Goal: Task Accomplishment & Management: Manage account settings

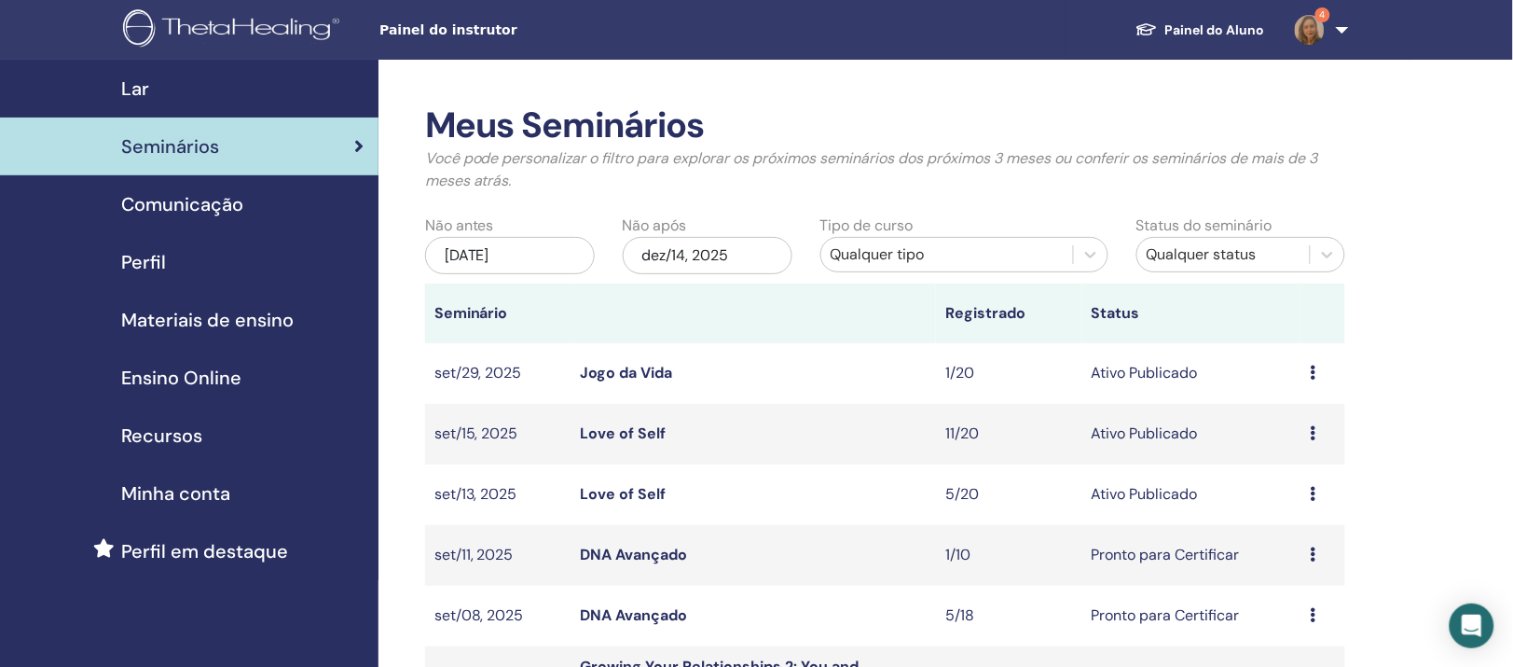
click at [645, 503] on link "Love of Self" at bounding box center [623, 494] width 86 height 20
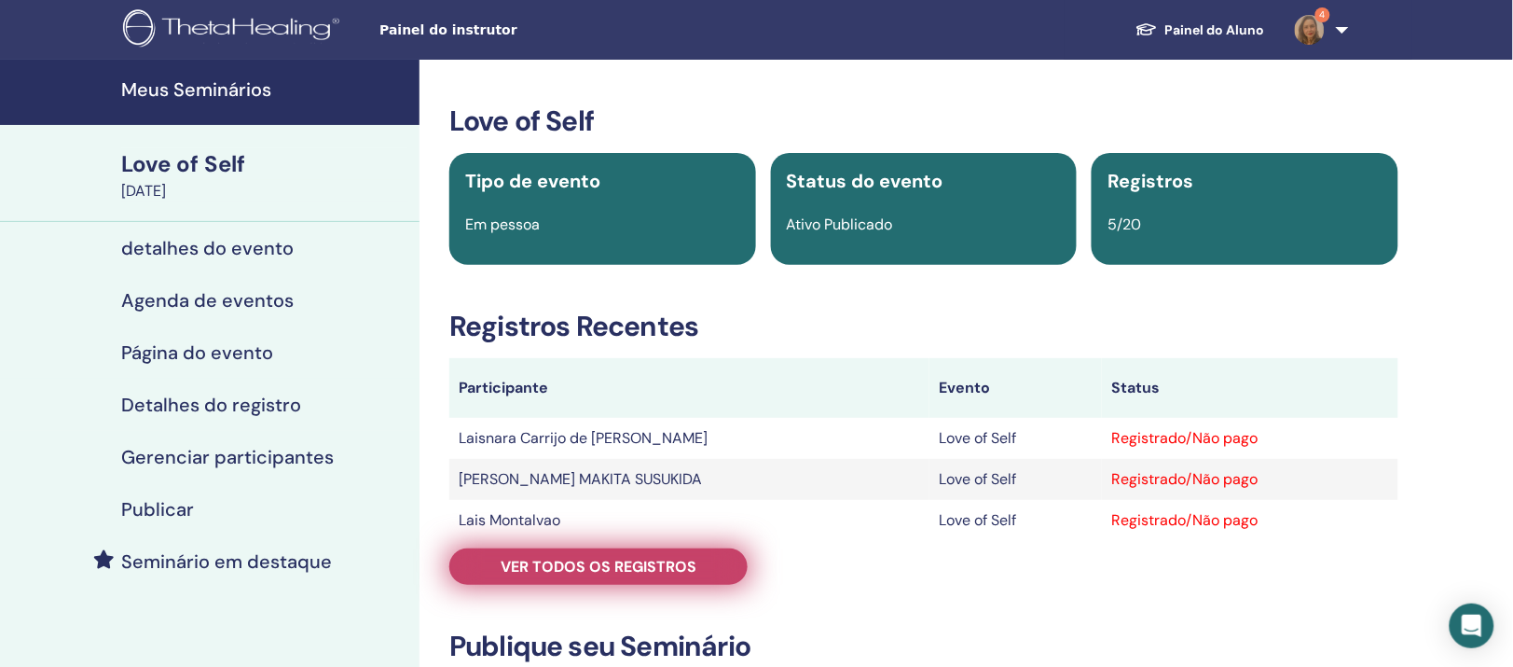
click at [650, 576] on span "Ver todos os registros" at bounding box center [599, 567] width 196 height 20
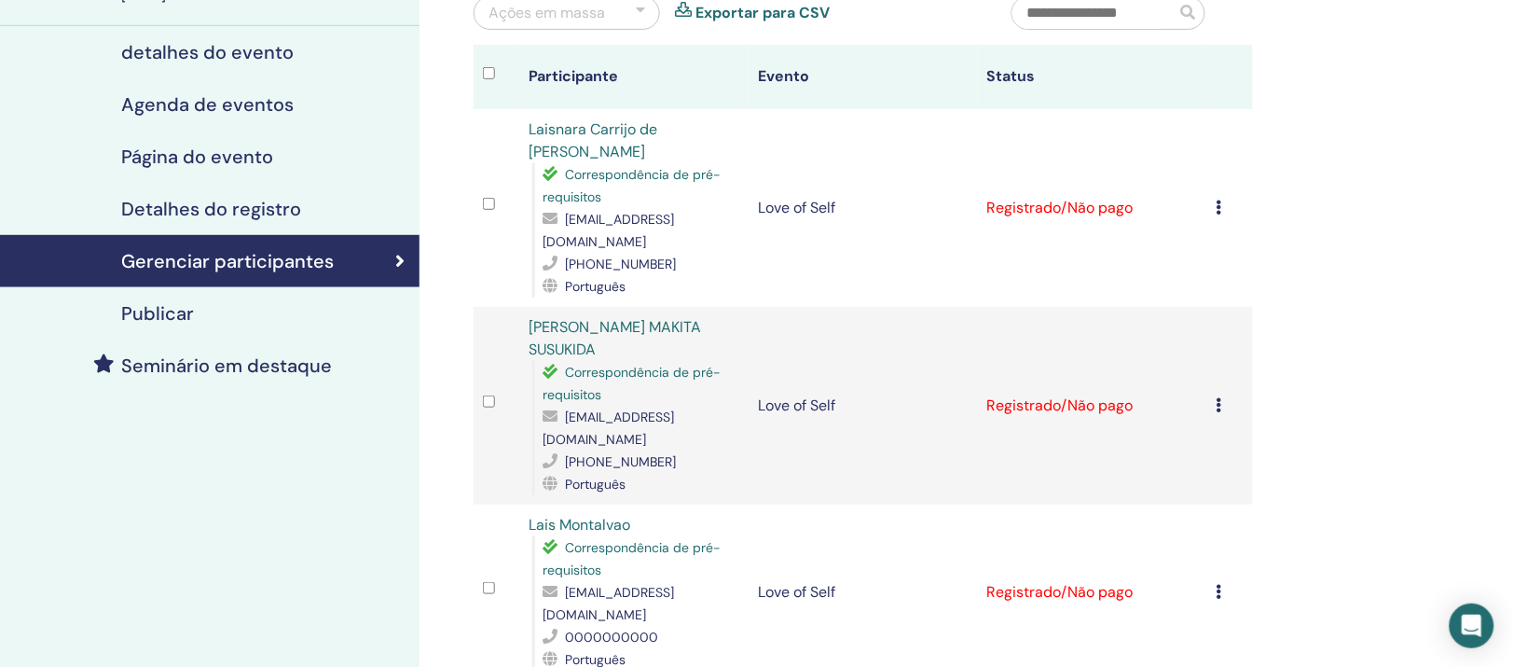
scroll to position [117, 0]
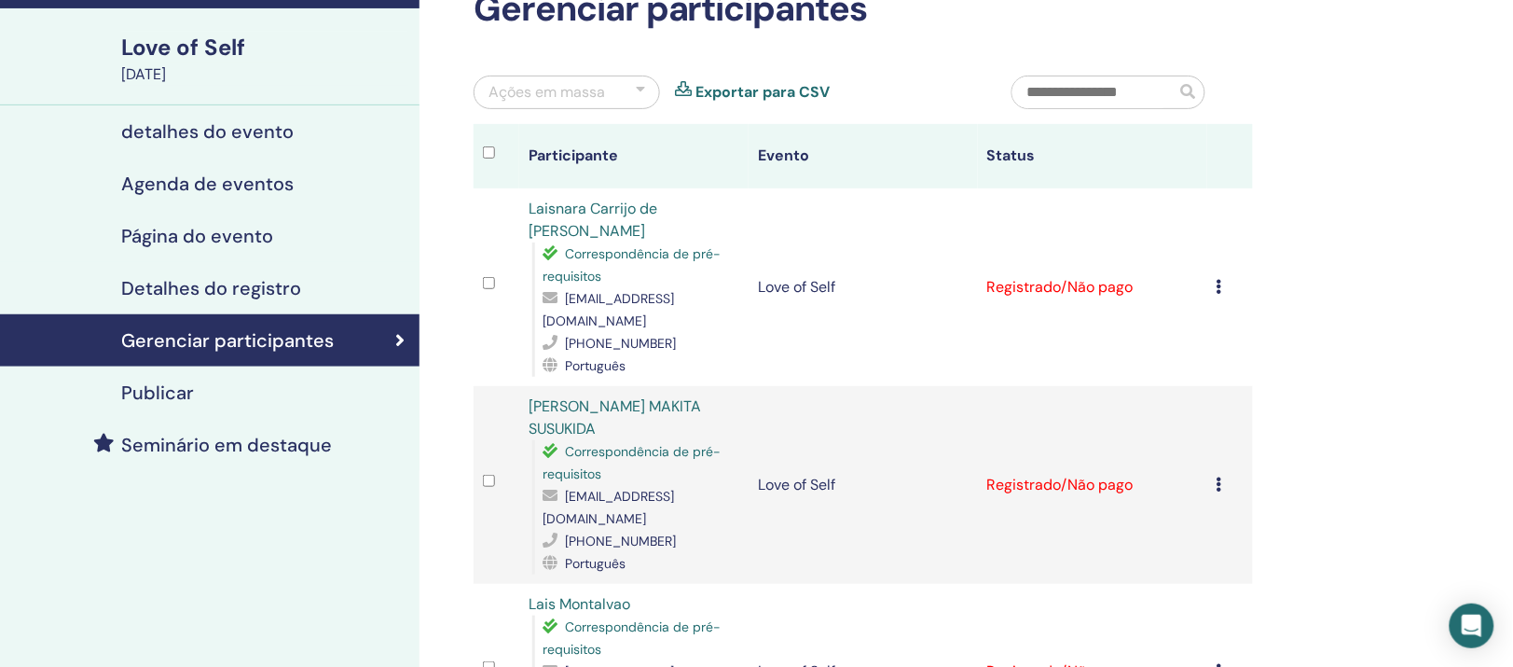
click at [605, 103] on div "Ações em massa" at bounding box center [547, 92] width 117 height 22
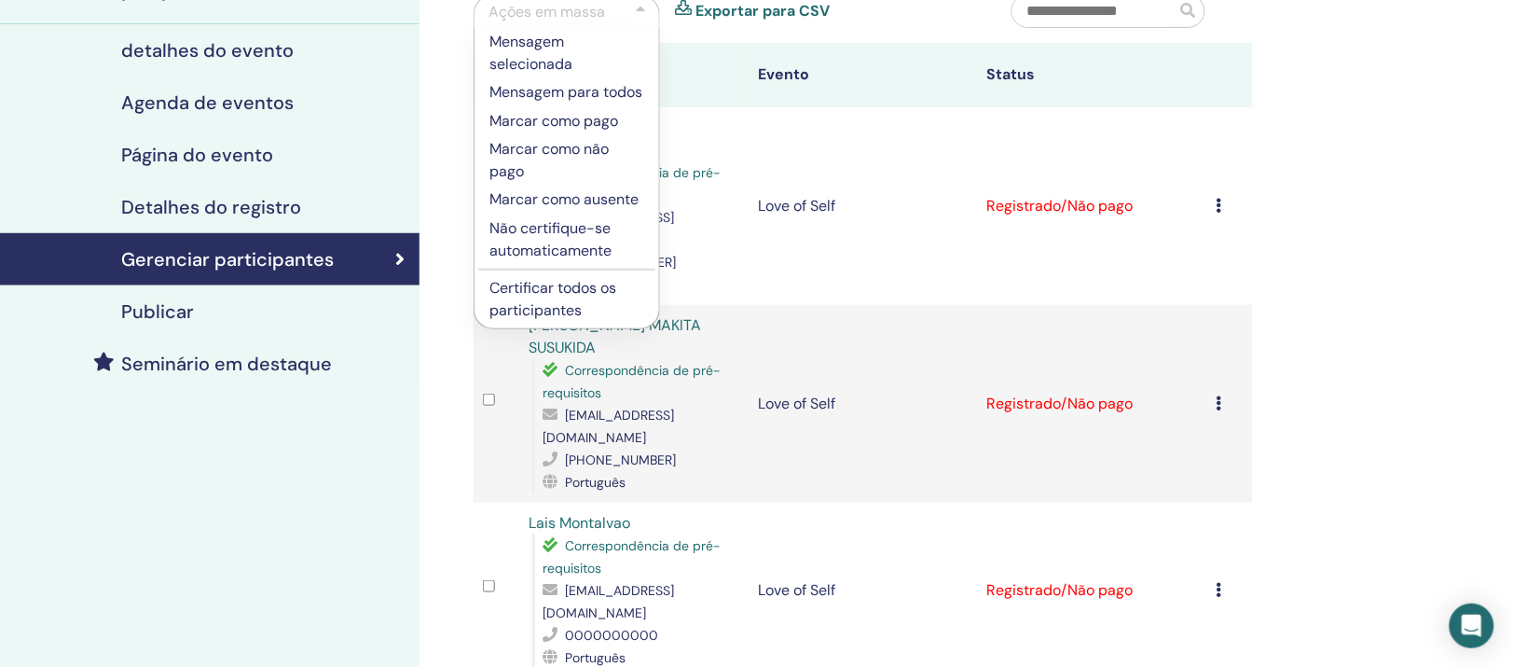
scroll to position [233, 0]
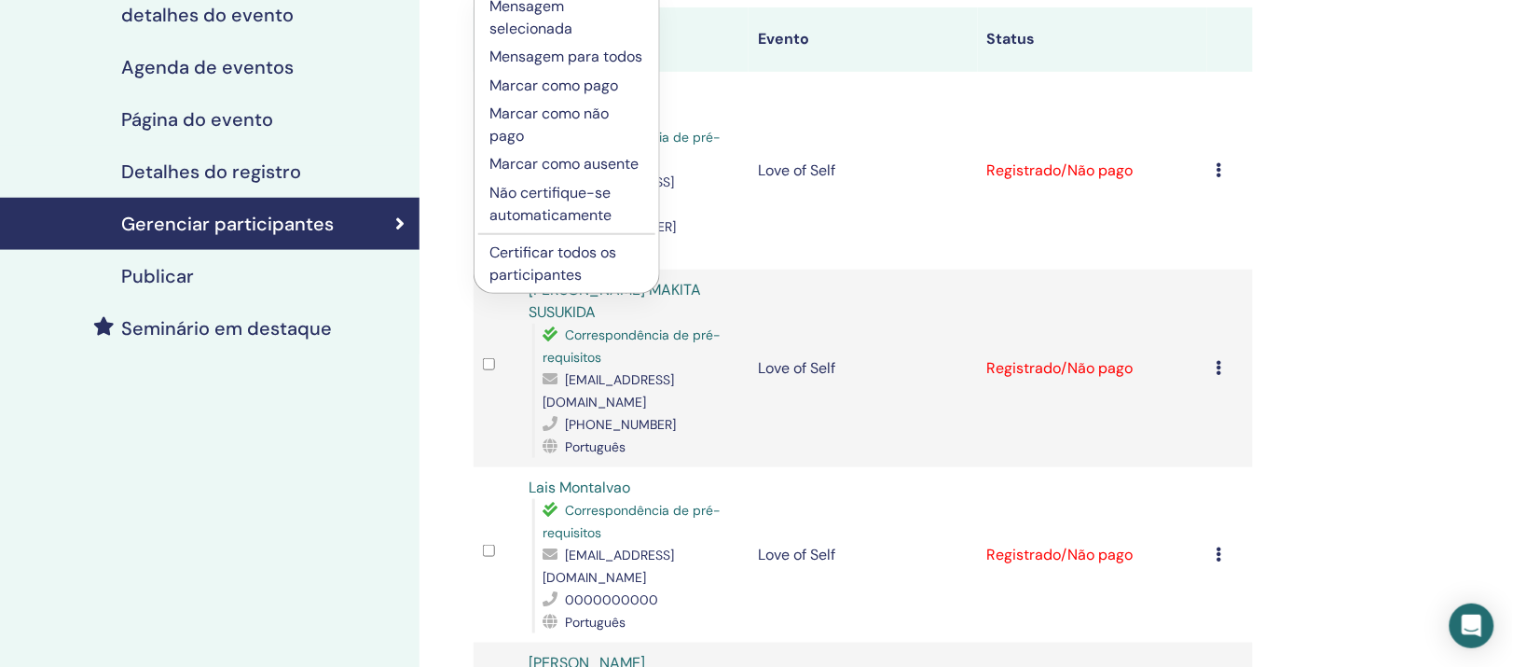
click at [548, 97] on p "Marcar como pago" at bounding box center [566, 86] width 155 height 22
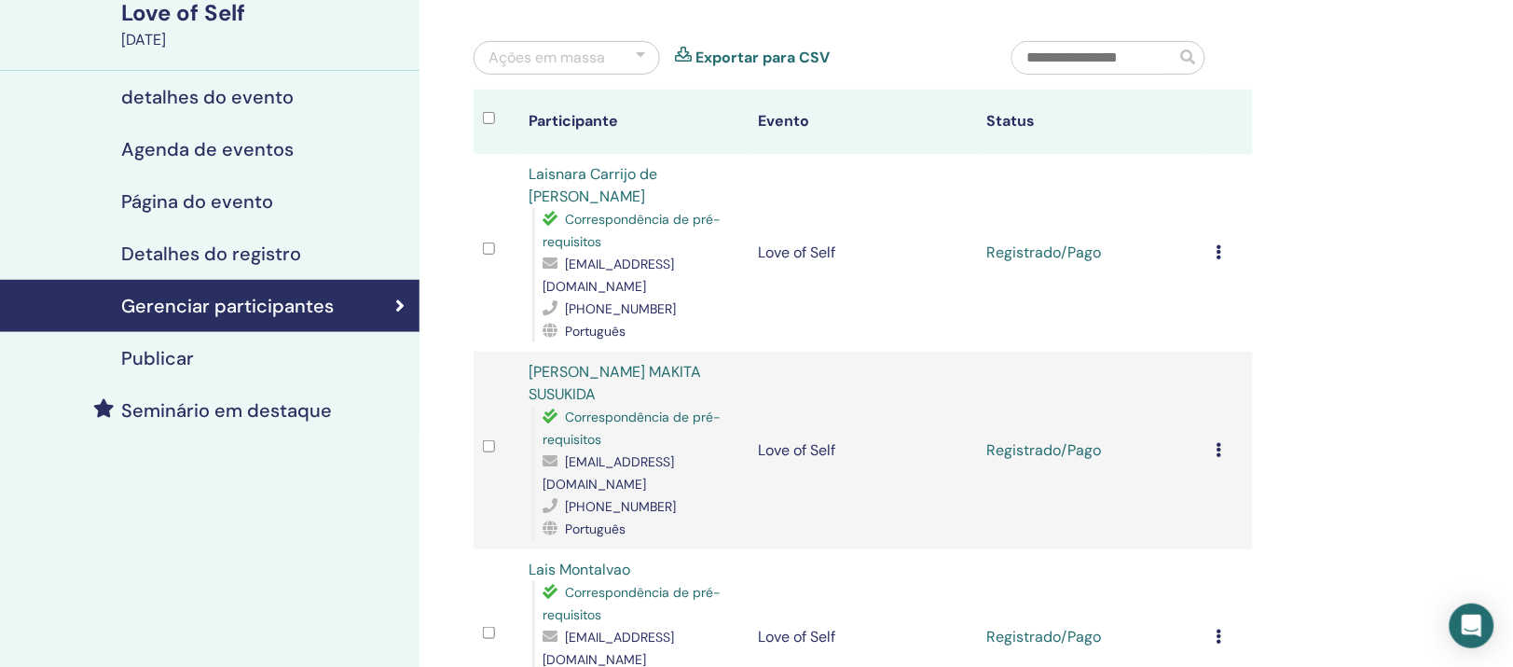
scroll to position [117, 0]
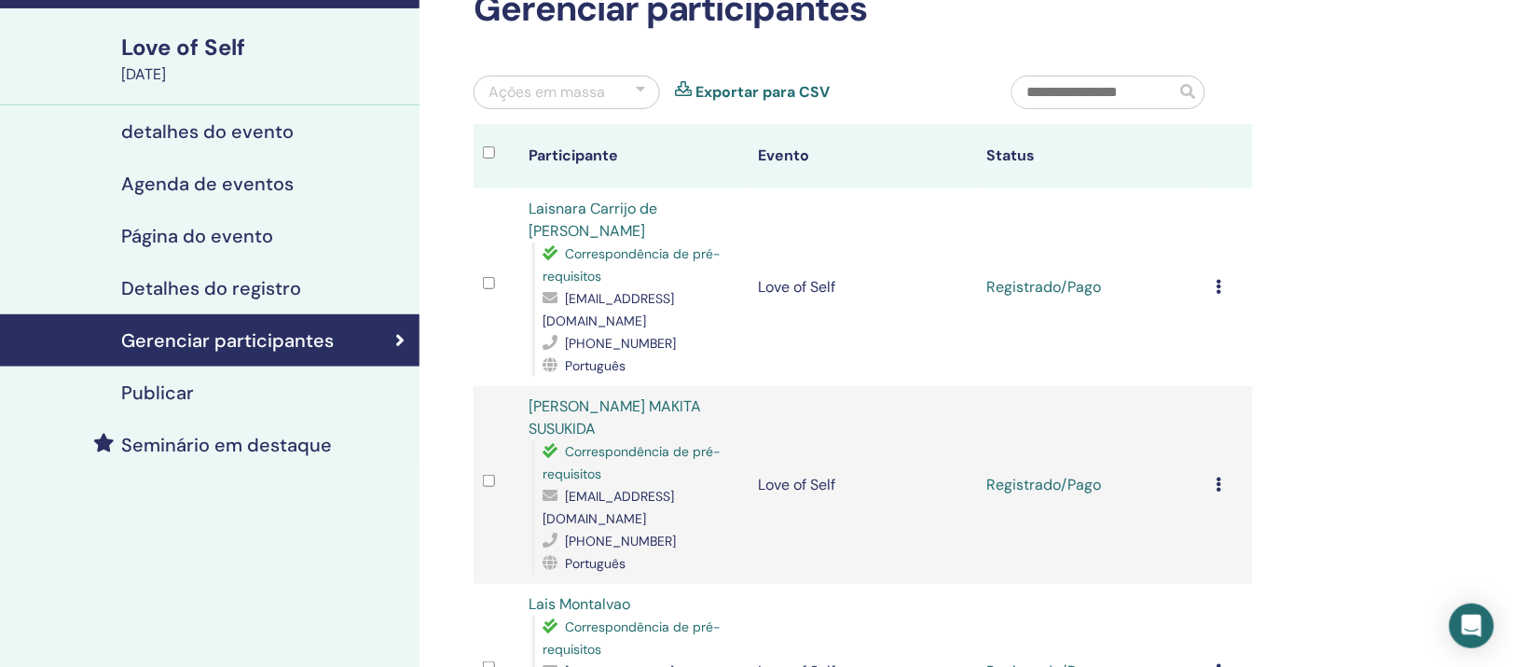
click at [518, 103] on div "Ações em massa" at bounding box center [547, 92] width 117 height 22
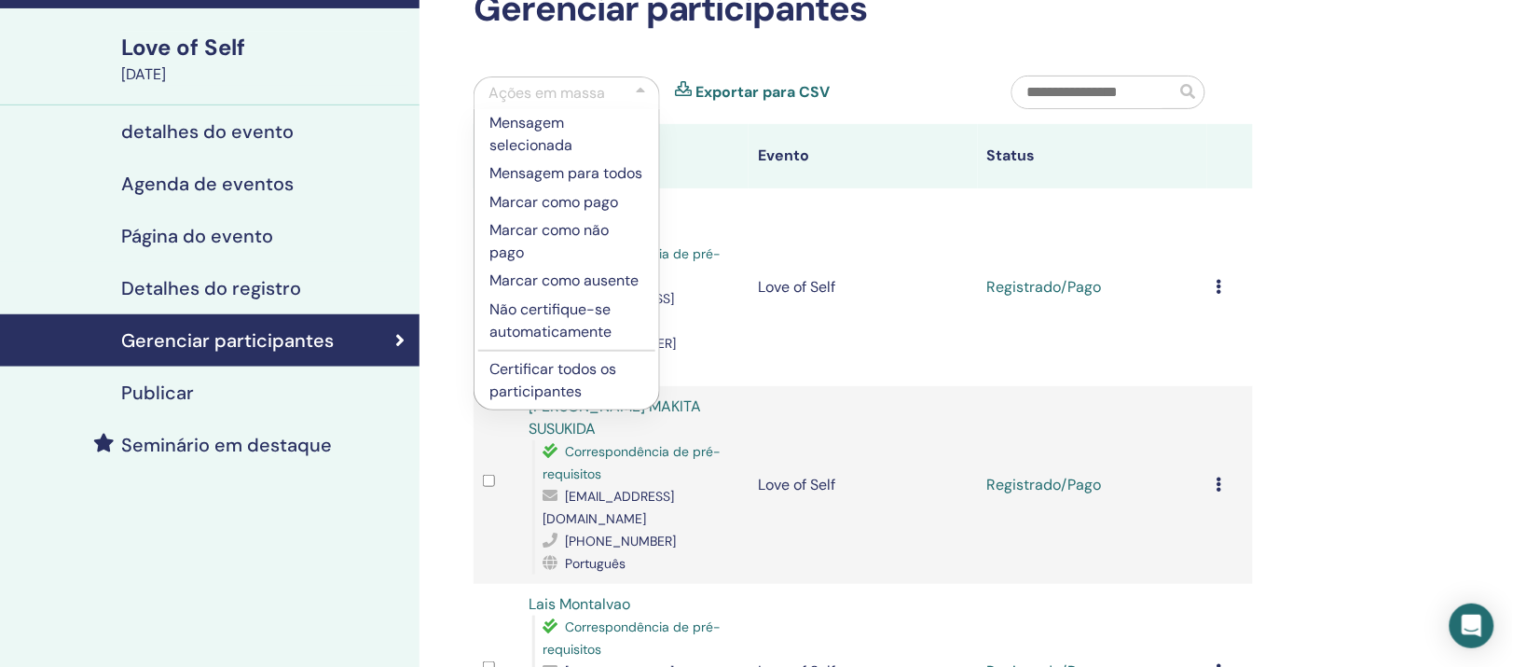
click at [581, 403] on p "Certificar todos os participantes" at bounding box center [566, 380] width 155 height 45
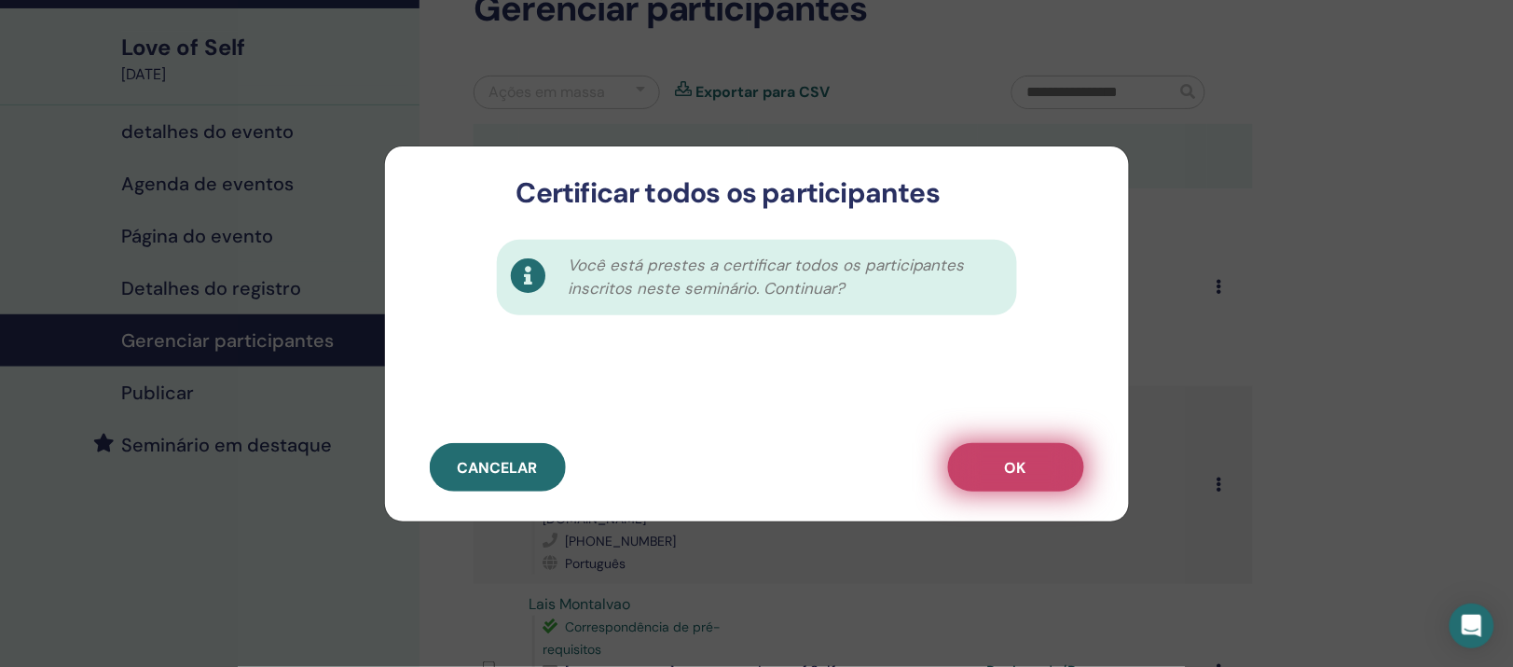
click at [1040, 463] on button "OK" at bounding box center [1016, 467] width 136 height 48
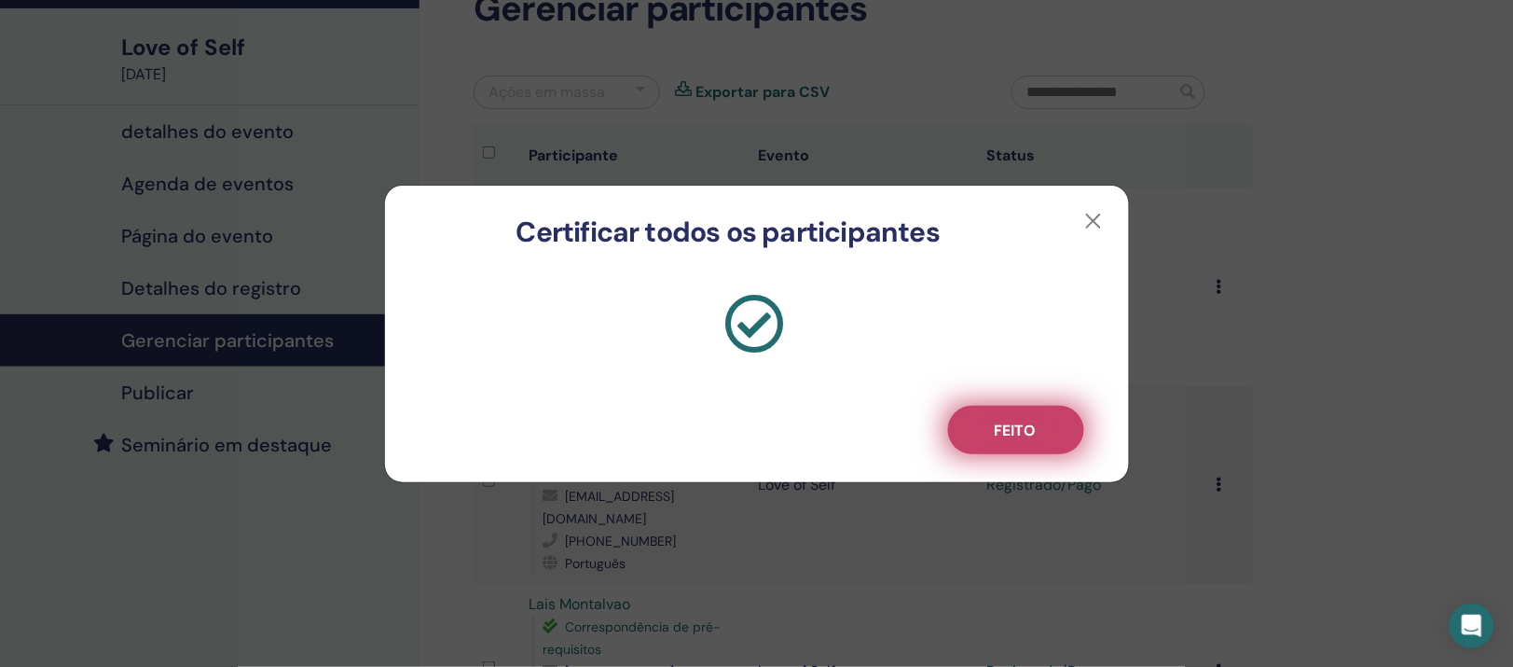
click at [1037, 454] on button "Feito" at bounding box center [1016, 430] width 136 height 48
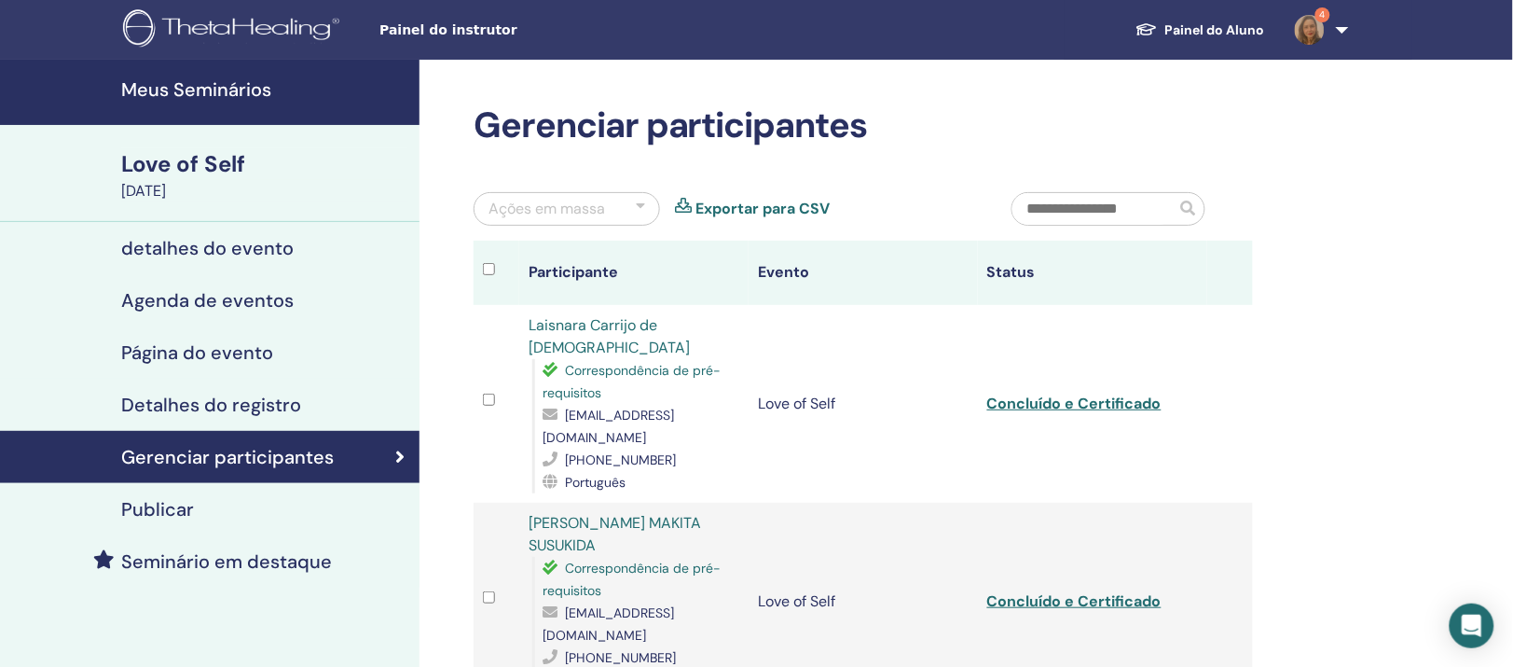
click at [605, 220] on div "Ações em massa" at bounding box center [547, 209] width 117 height 22
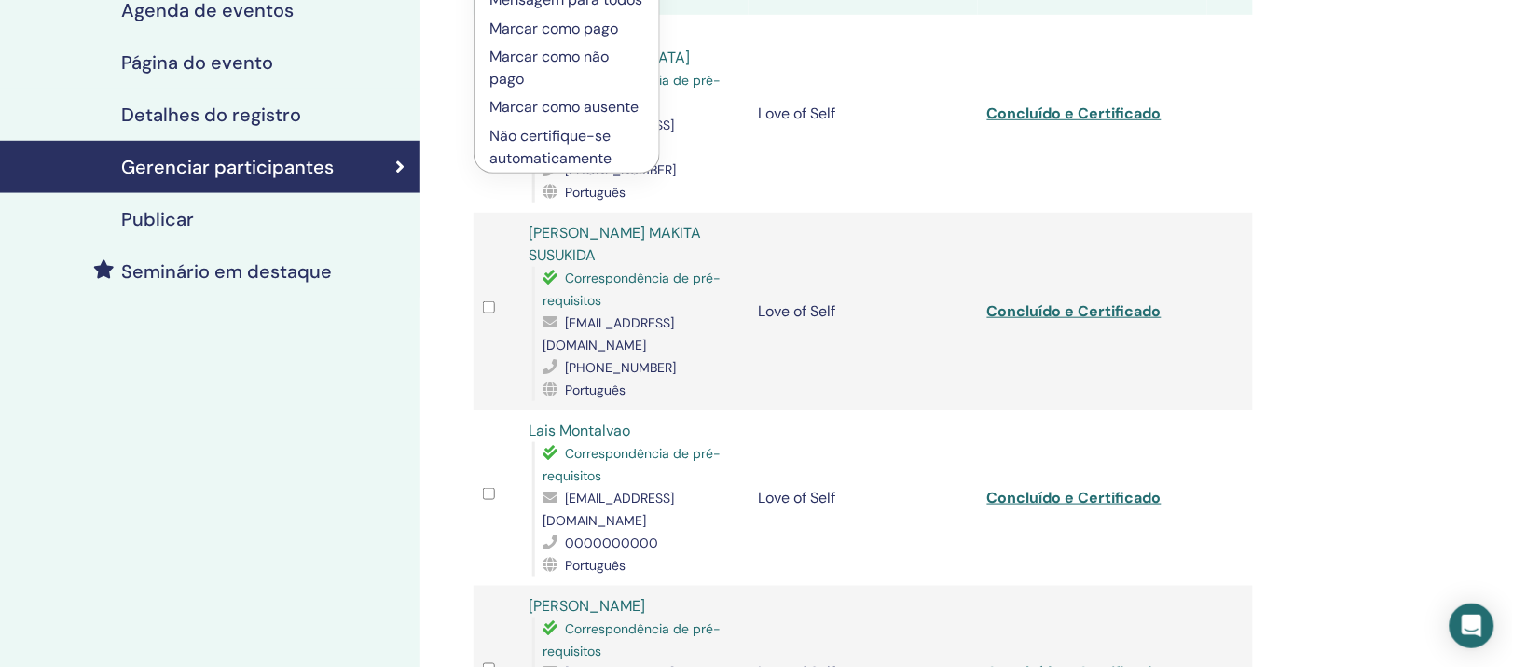
scroll to position [350, 0]
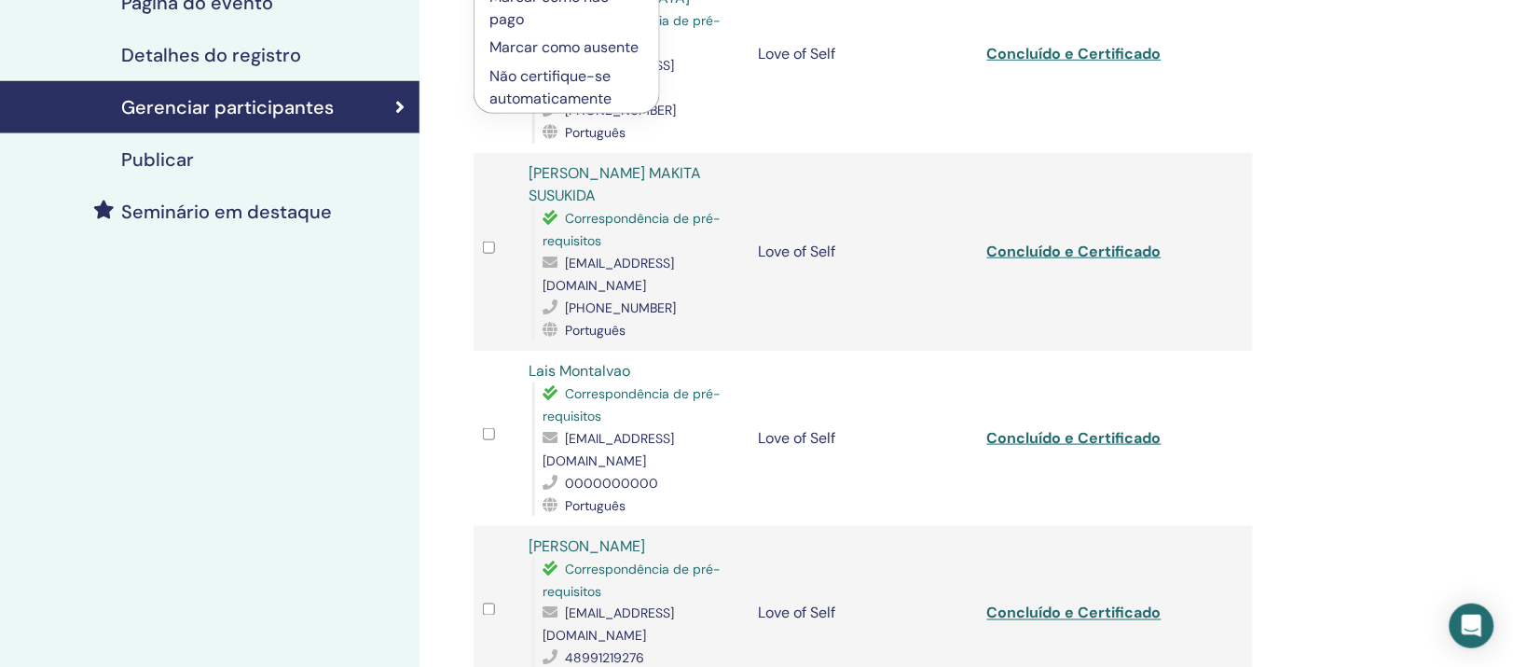
click at [1377, 337] on div "Gerenciar participantes Ações em massa Mensagem selecionada Mensagem para todos…" at bounding box center [924, 460] width 1009 height 1501
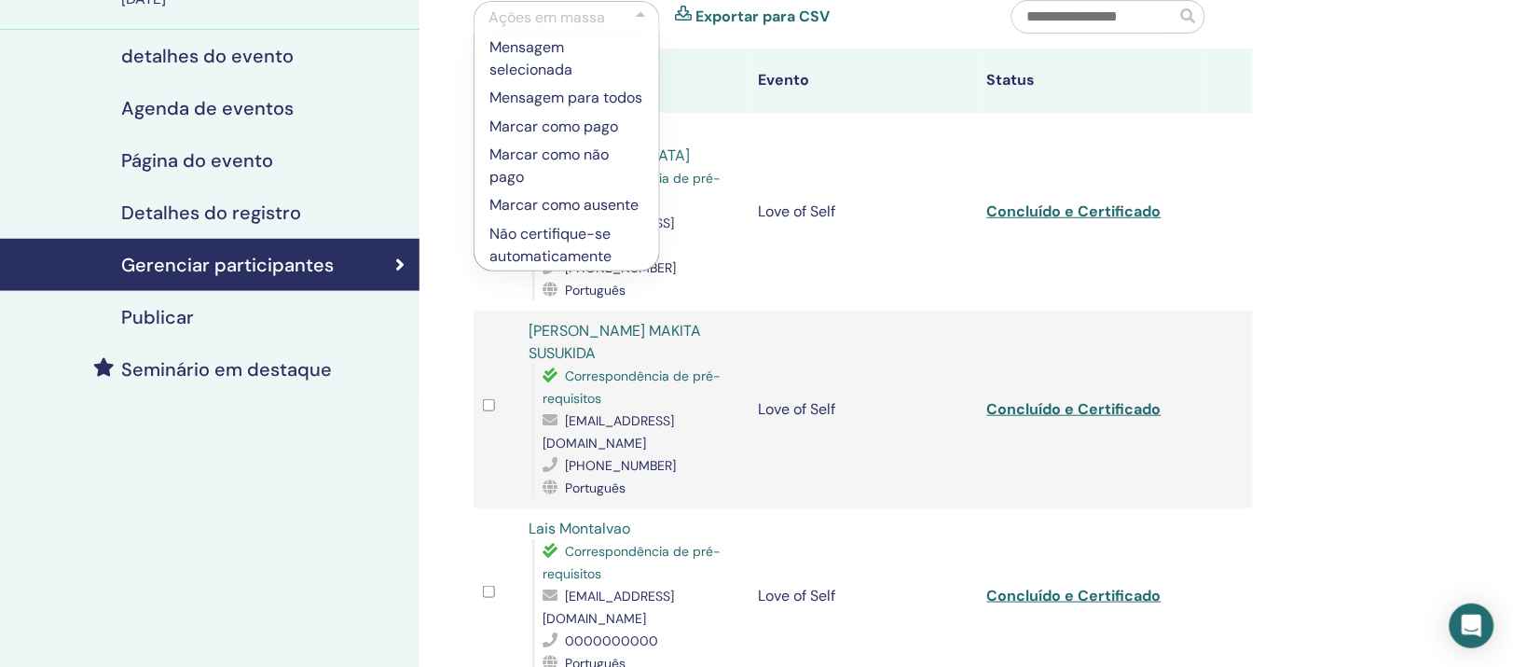
scroll to position [117, 0]
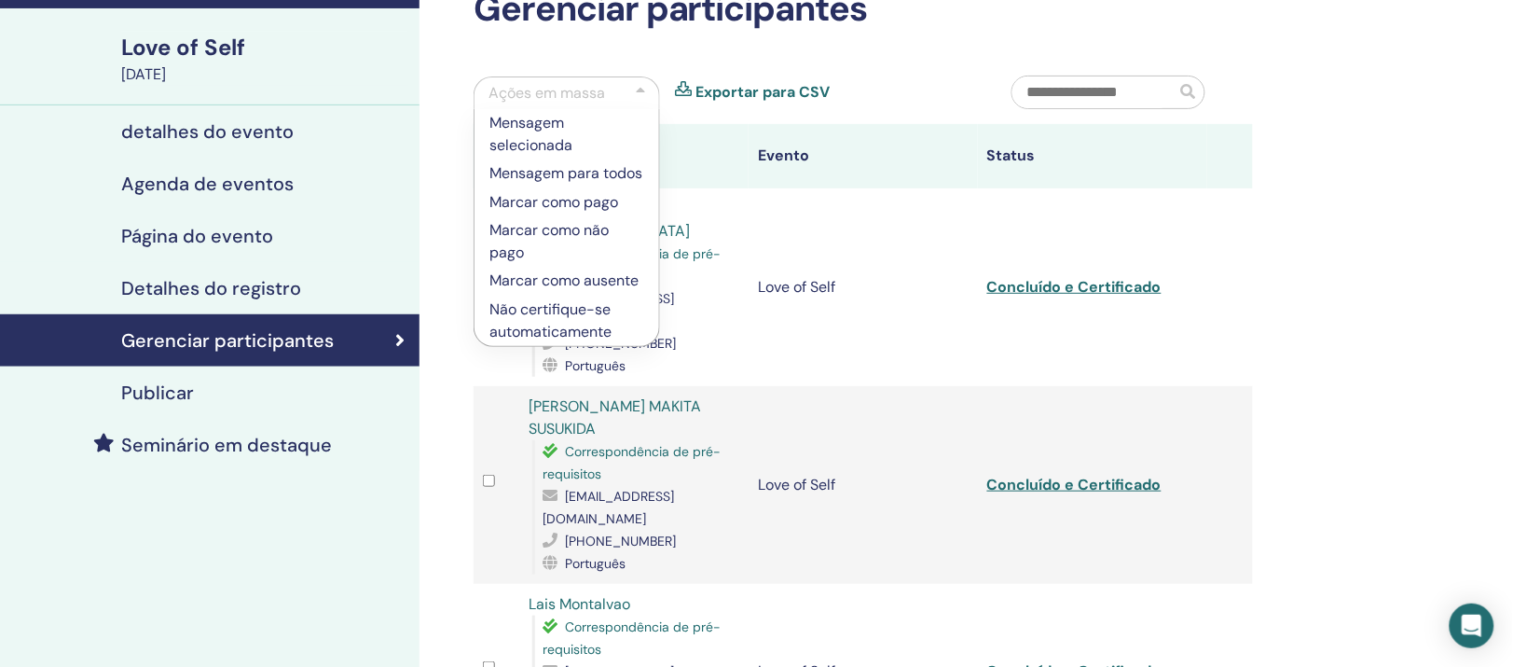
click at [548, 104] on div "Ações em massa" at bounding box center [547, 93] width 117 height 22
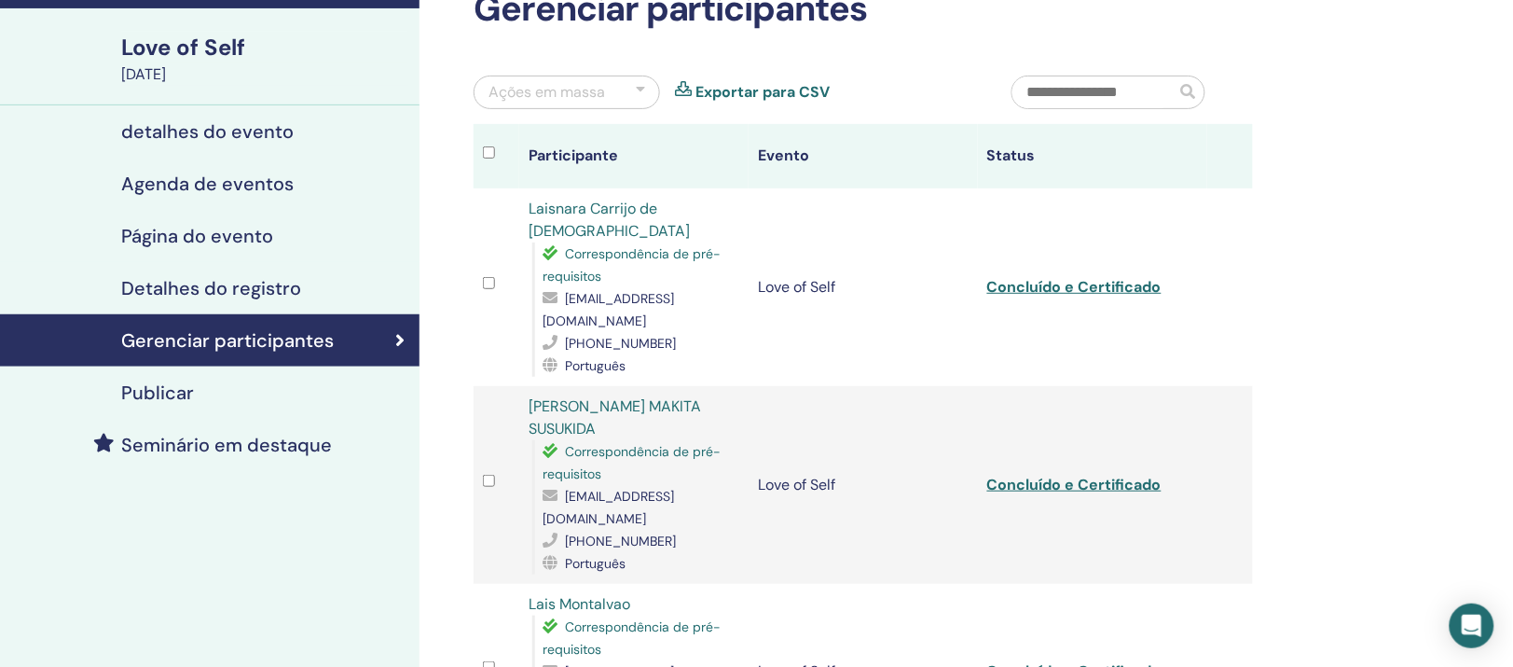
scroll to position [0, 0]
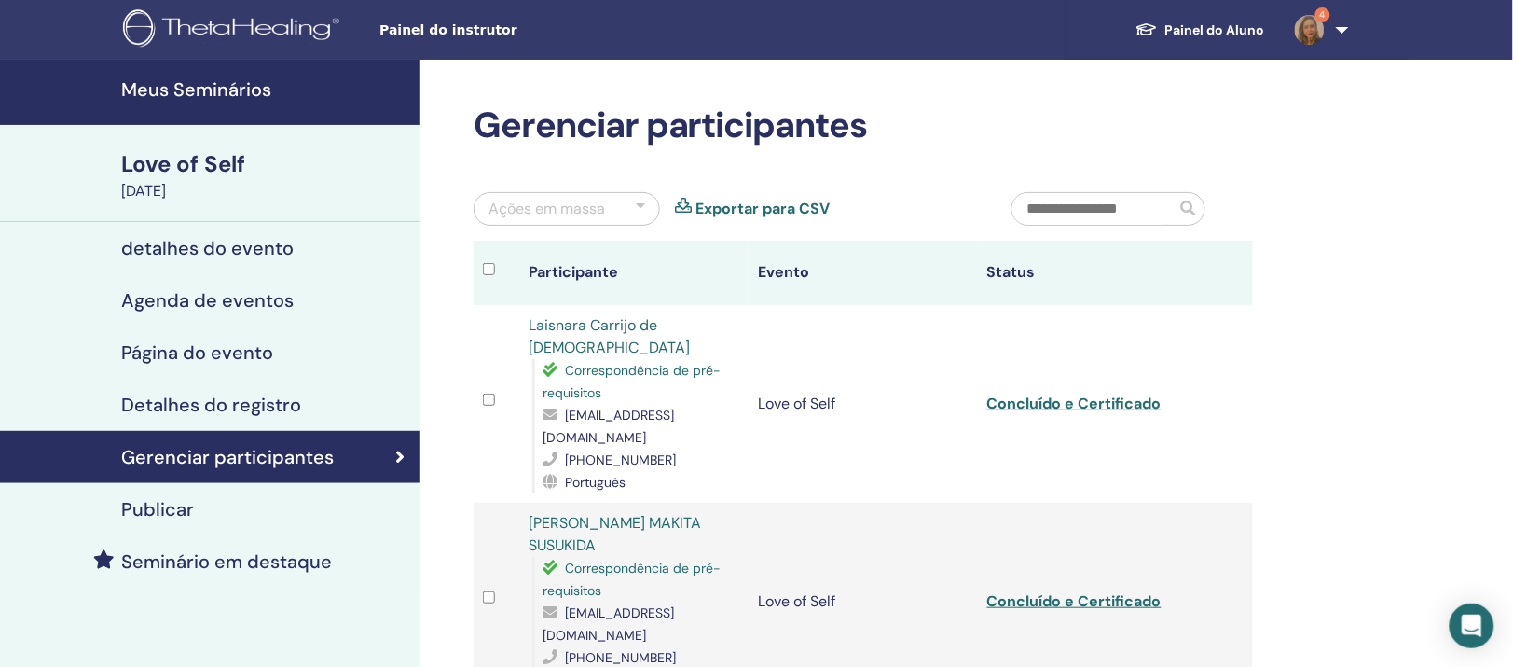
click at [229, 85] on h4 "Meus Seminários" at bounding box center [264, 89] width 287 height 22
